Goal: Task Accomplishment & Management: Manage account settings

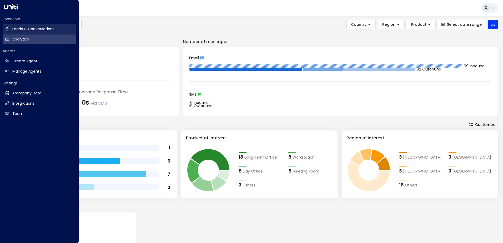
click at [10, 29] on link "Leads & Conversations Leads & Conversations" at bounding box center [39, 29] width 73 height 10
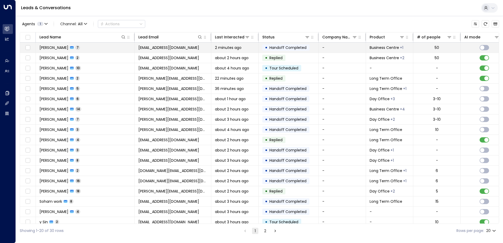
click at [177, 44] on td "[EMAIL_ADDRESS][DOMAIN_NAME]" at bounding box center [173, 48] width 77 height 10
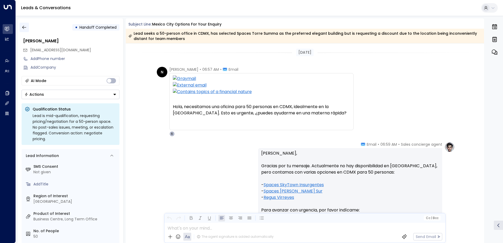
click at [26, 26] on icon "button" at bounding box center [24, 27] width 5 height 5
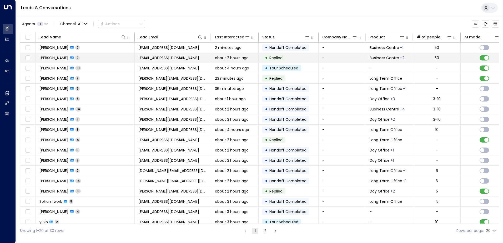
click at [286, 59] on div "• Replied" at bounding box center [273, 58] width 23 height 6
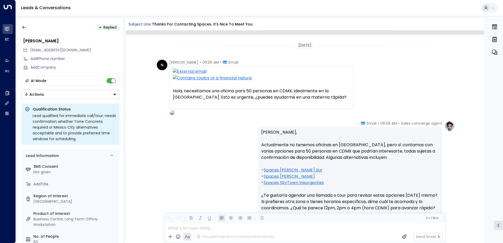
scroll to position [74, 0]
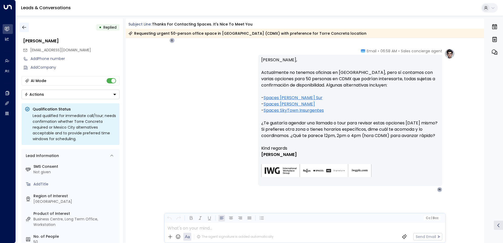
click at [26, 27] on icon "button" at bounding box center [24, 27] width 5 height 5
